Goal: Information Seeking & Learning: Find specific fact

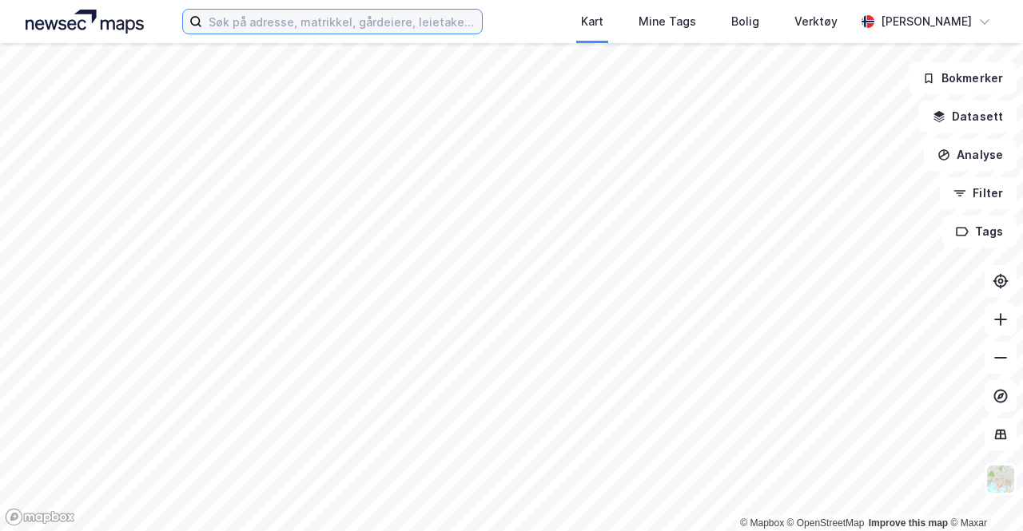
click at [294, 12] on input at bounding box center [342, 22] width 280 height 24
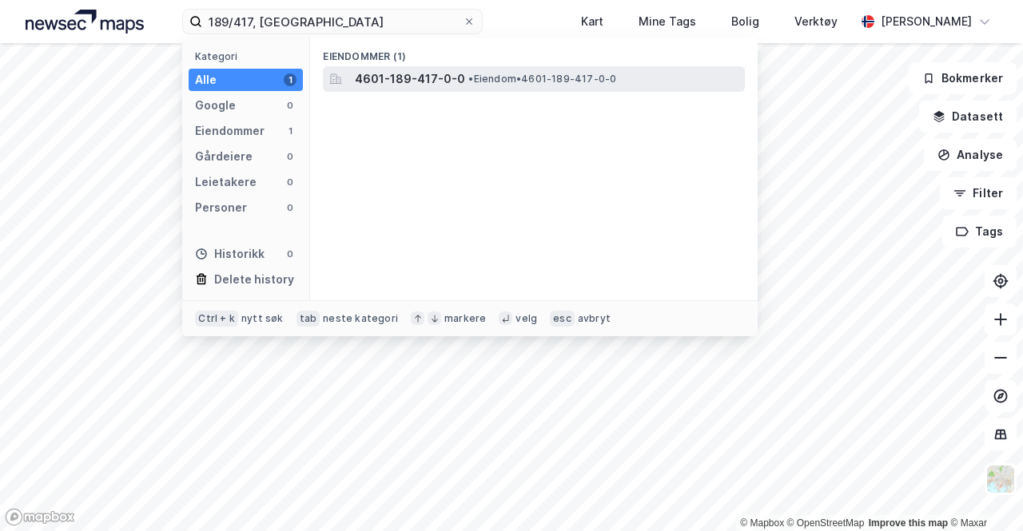
click at [384, 85] on span "4601-189-417-0-0" at bounding box center [410, 79] width 110 height 19
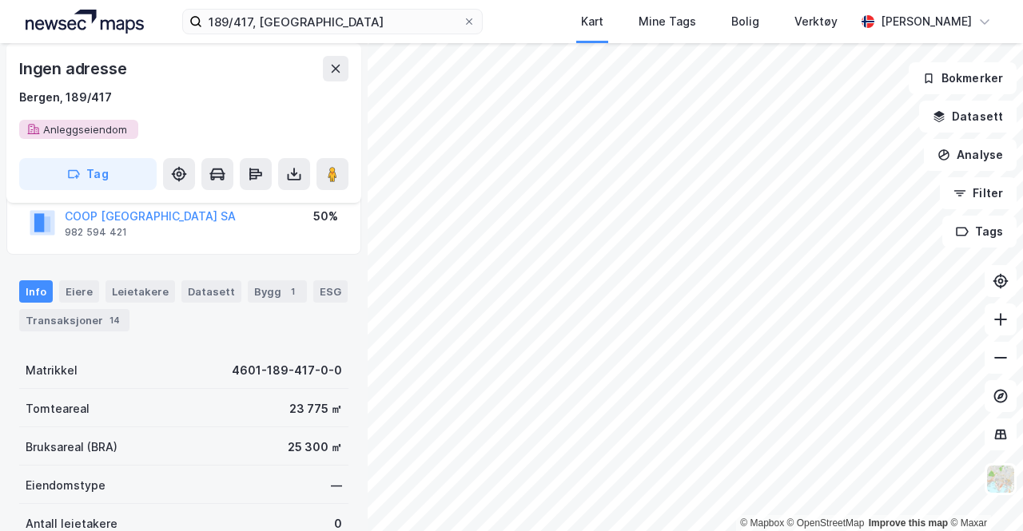
scroll to position [80, 0]
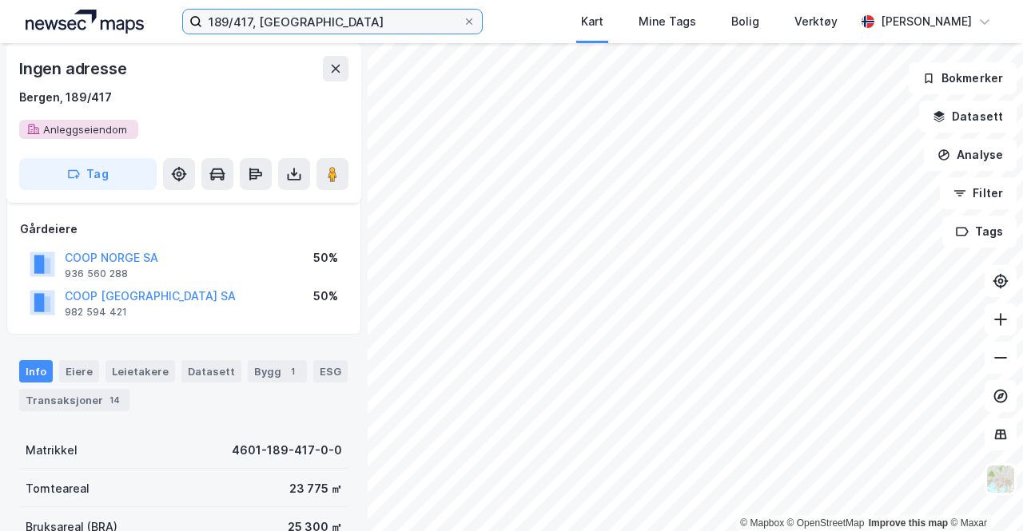
click at [253, 19] on input "189/417, [GEOGRAPHIC_DATA]" at bounding box center [332, 22] width 261 height 24
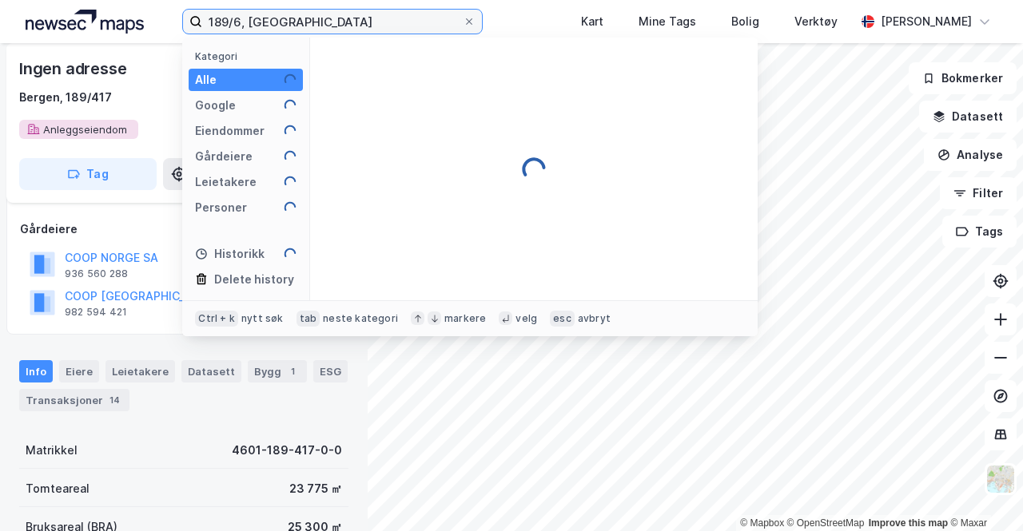
type input "189/6, [GEOGRAPHIC_DATA]"
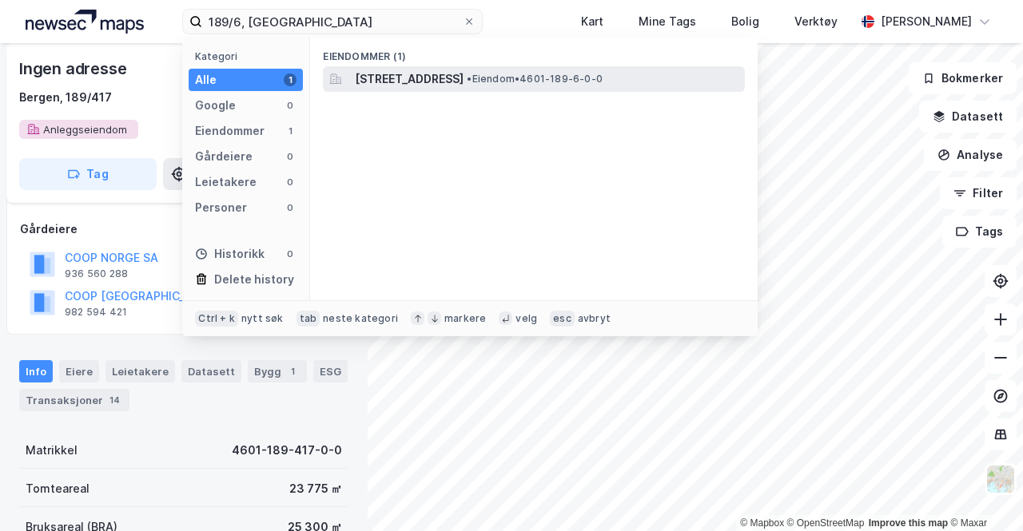
click at [464, 79] on span "[STREET_ADDRESS]" at bounding box center [409, 79] width 109 height 19
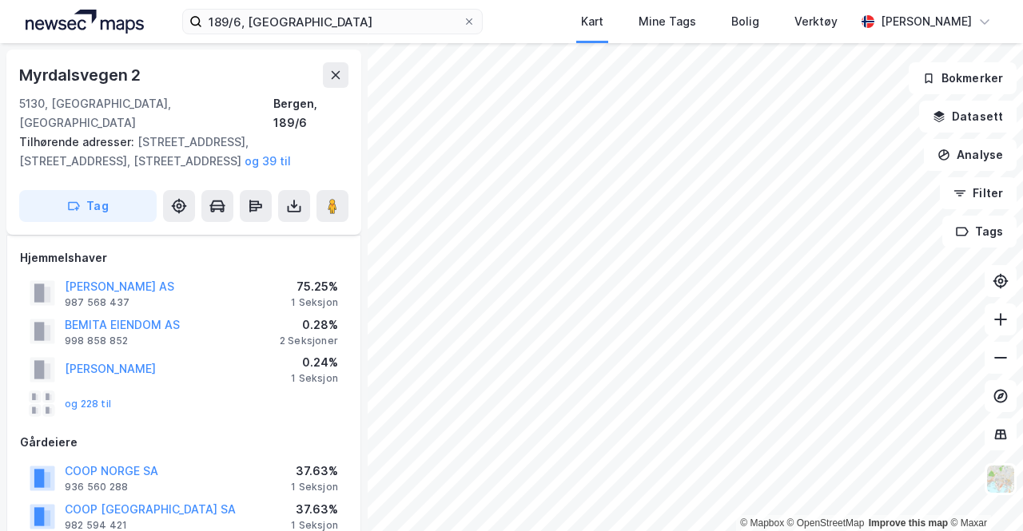
scroll to position [80, 0]
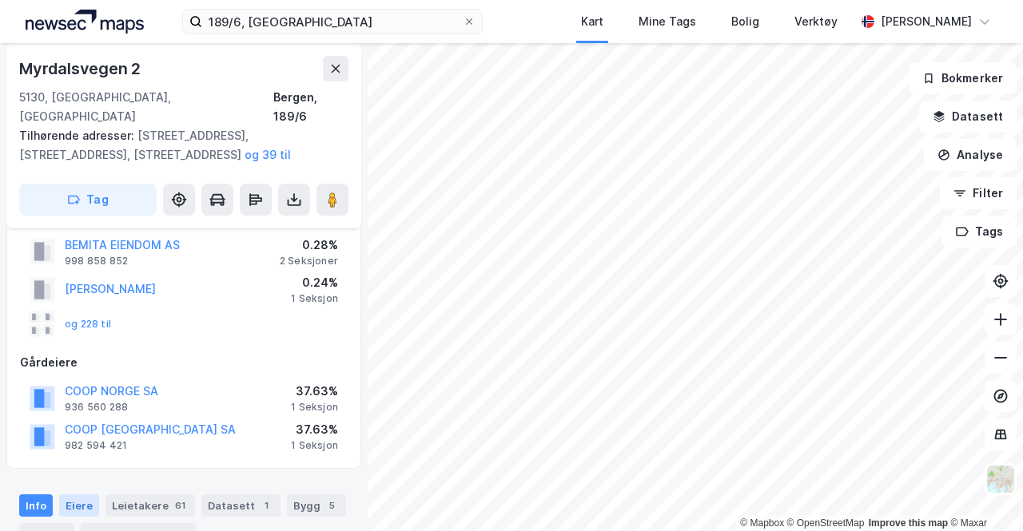
click at [81, 495] on div "Eiere" at bounding box center [79, 506] width 40 height 22
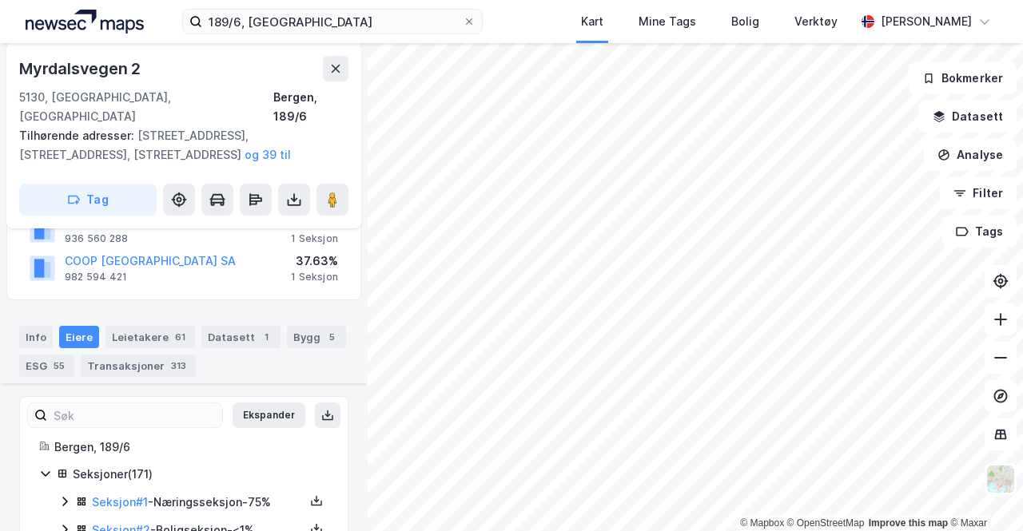
scroll to position [359, 0]
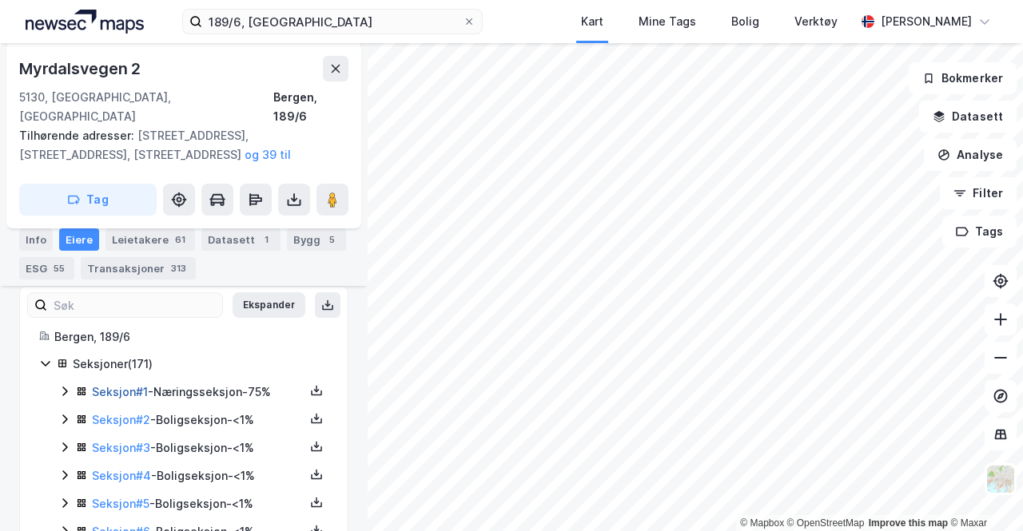
click at [136, 385] on link "Seksjon # 1" at bounding box center [120, 392] width 56 height 14
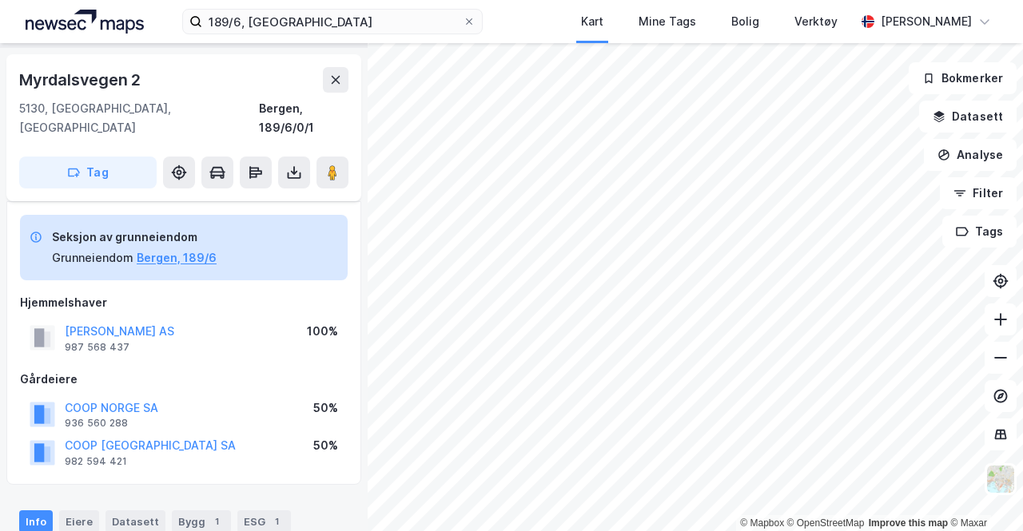
scroll to position [80, 0]
